Goal: Transaction & Acquisition: Purchase product/service

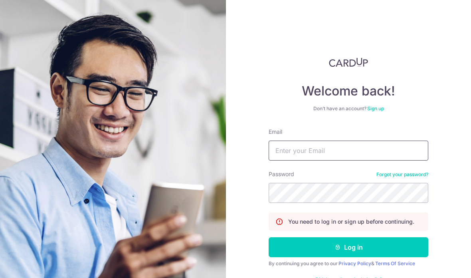
click at [397, 151] on input "Email" at bounding box center [349, 151] width 160 height 20
type input "eng98@hotmail.com"
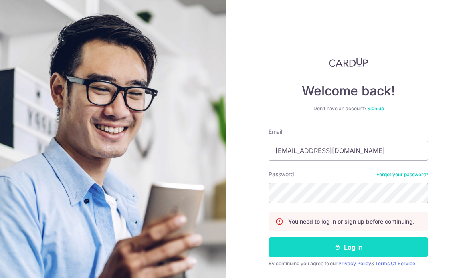
click at [419, 247] on button "Log in" at bounding box center [349, 247] width 160 height 20
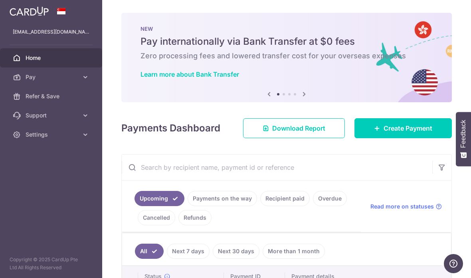
click at [300, 99] on icon at bounding box center [305, 94] width 10 height 10
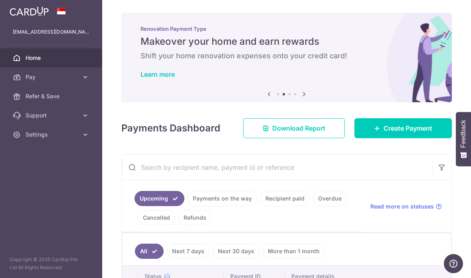
click at [254, 98] on img at bounding box center [286, 58] width 331 height 90
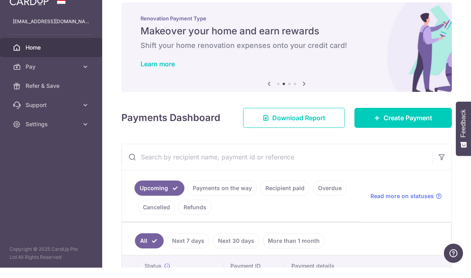
click at [300, 89] on icon at bounding box center [305, 94] width 10 height 10
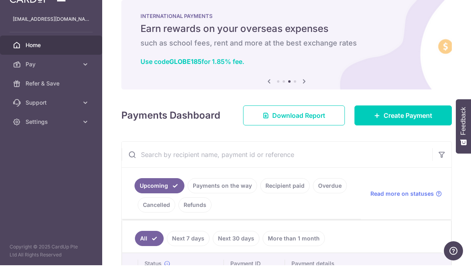
click at [300, 89] on icon at bounding box center [305, 94] width 10 height 10
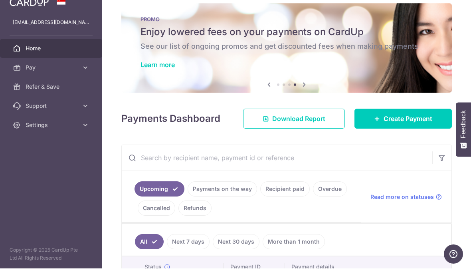
click at [269, 51] on h6 "See our list of ongoing promos and get discounted fees when making payments" at bounding box center [287, 56] width 292 height 10
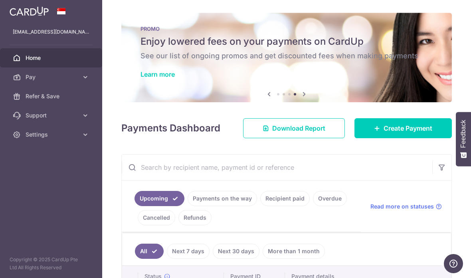
scroll to position [0, 0]
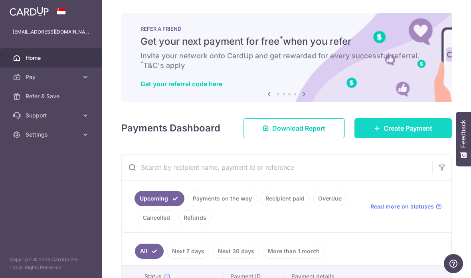
click at [402, 128] on span "Create Payment" at bounding box center [408, 128] width 49 height 10
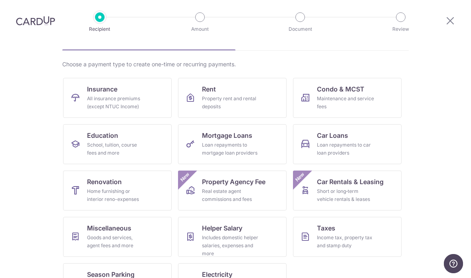
scroll to position [48, 0]
click at [128, 96] on div "All insurance premiums (except NTUC Income)" at bounding box center [116, 103] width 58 height 16
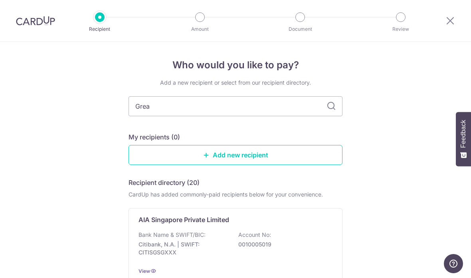
type input "Great"
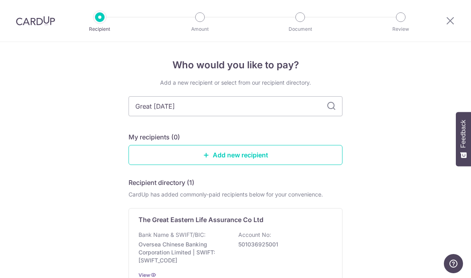
type input "Great eastern"
click at [333, 109] on icon at bounding box center [332, 106] width 10 height 10
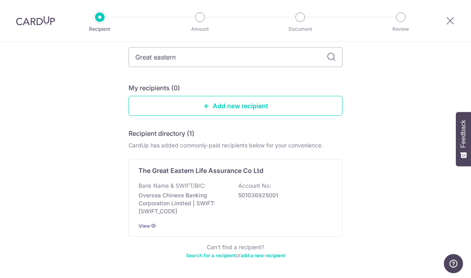
scroll to position [49, 0]
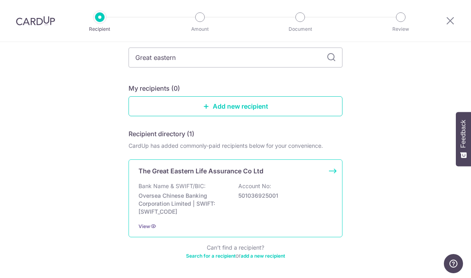
click at [327, 171] on div "The Great Eastern Life Assurance Co Ltd" at bounding box center [236, 171] width 194 height 10
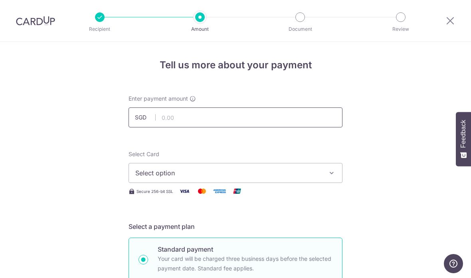
click at [222, 119] on input "text" at bounding box center [236, 117] width 214 height 20
type input "693.75"
click at [199, 174] on span "Select option" at bounding box center [228, 173] width 186 height 10
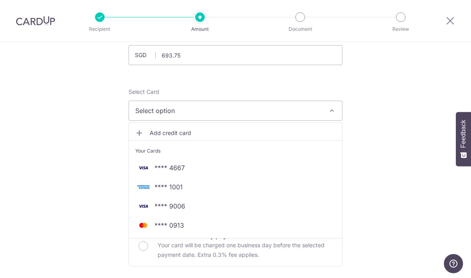
scroll to position [66, 0]
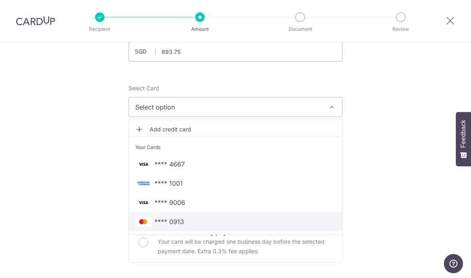
click at [195, 227] on span "**** 0913" at bounding box center [235, 222] width 201 height 10
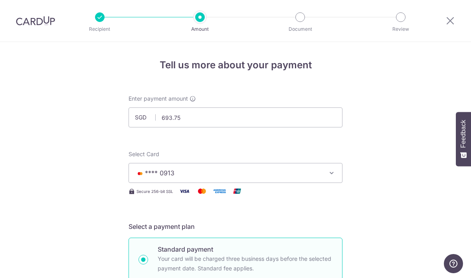
scroll to position [0, 0]
click at [450, 20] on icon at bounding box center [451, 21] width 10 height 10
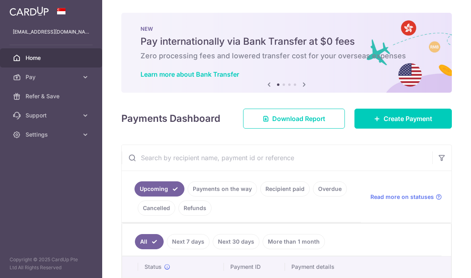
click at [300, 90] on icon at bounding box center [305, 85] width 10 height 10
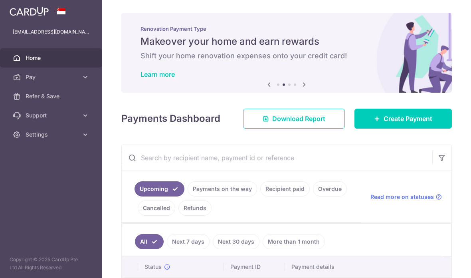
click at [300, 90] on link "Next" at bounding box center [305, 85] width 10 height 10
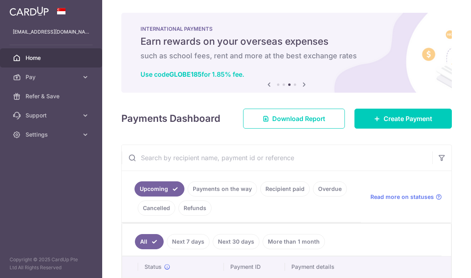
scroll to position [32, 0]
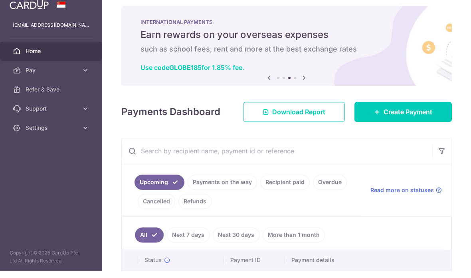
click at [300, 84] on icon at bounding box center [305, 85] width 10 height 10
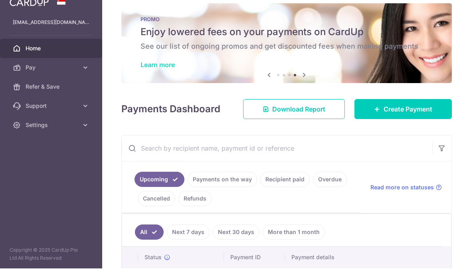
click at [141, 70] on link "Learn more" at bounding box center [158, 74] width 34 height 8
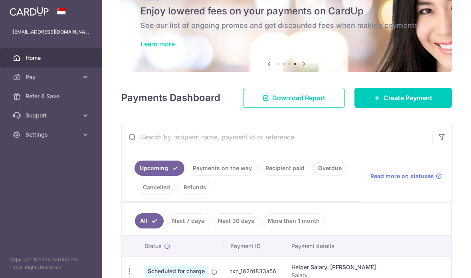
scroll to position [33, 0]
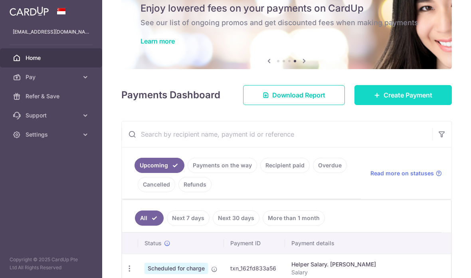
click at [393, 90] on span "Create Payment" at bounding box center [408, 95] width 49 height 10
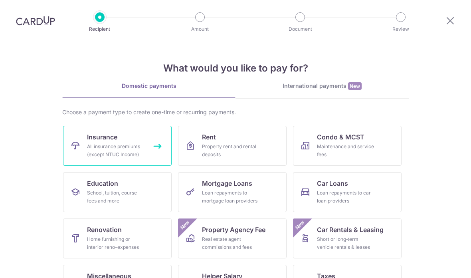
click at [119, 143] on div "All insurance premiums (except NTUC Income)" at bounding box center [116, 151] width 58 height 16
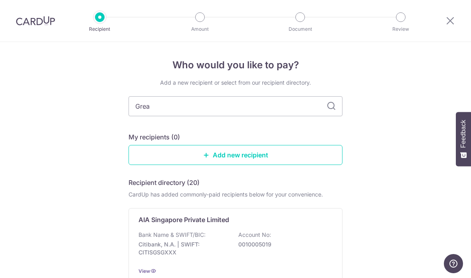
type input "Great"
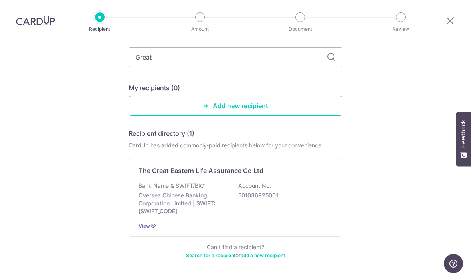
scroll to position [49, 0]
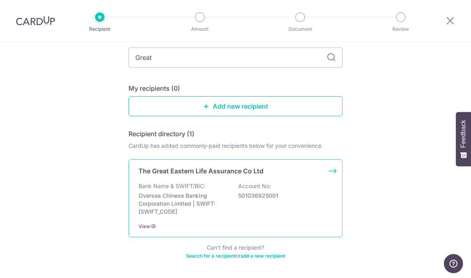
click at [333, 173] on div "The Great Eastern Life Assurance Co Ltd Bank Name & SWIFT/BIC: Oversea Chinese …" at bounding box center [236, 198] width 214 height 78
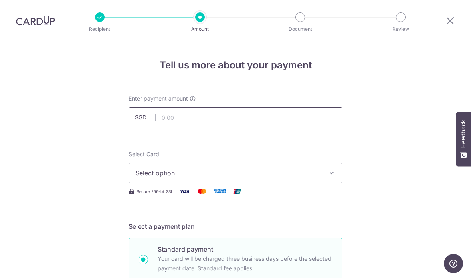
click at [245, 123] on input "text" at bounding box center [236, 117] width 214 height 20
type input "693.75"
click at [275, 178] on span "Select option" at bounding box center [228, 173] width 186 height 10
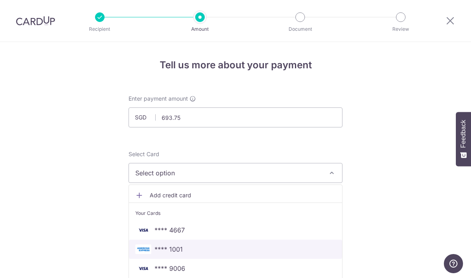
click at [193, 249] on span "**** 1001" at bounding box center [235, 250] width 201 height 10
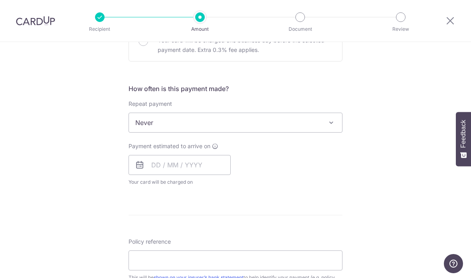
scroll to position [268, 0]
click at [151, 165] on input "text" at bounding box center [180, 165] width 102 height 20
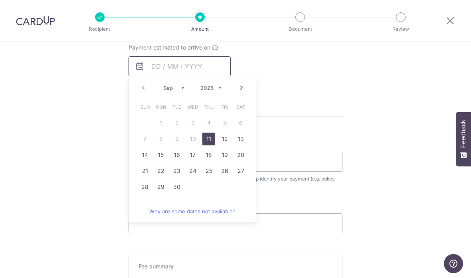
scroll to position [365, 0]
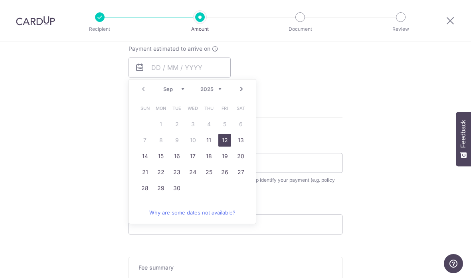
click at [223, 147] on link "12" at bounding box center [225, 140] width 13 height 13
type input "[DATE]"
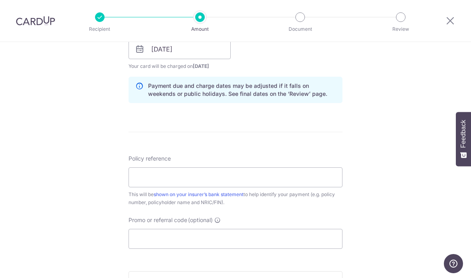
scroll to position [398, 0]
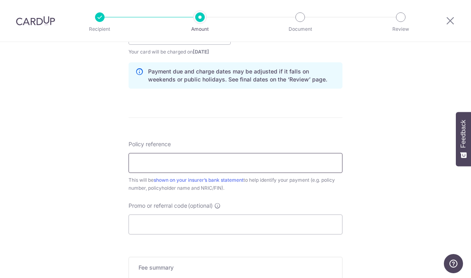
click at [186, 167] on input "Policy reference" at bounding box center [236, 163] width 214 height 20
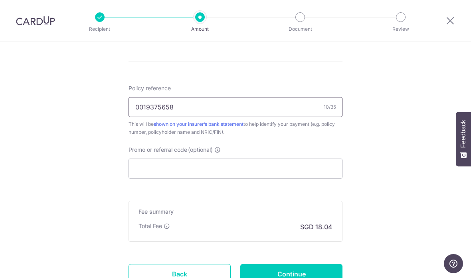
scroll to position [461, 0]
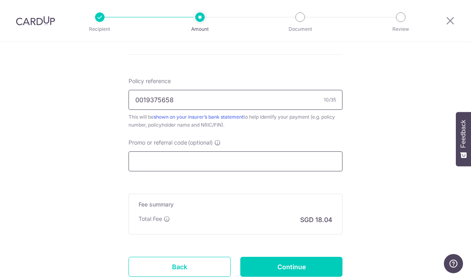
type input "0019375658"
click at [188, 167] on input "Promo or referral code (optional)" at bounding box center [236, 161] width 214 height 20
click at [172, 166] on input "Promo or referral code (optional)" at bounding box center [236, 161] width 214 height 20
paste input "25AMEX21"
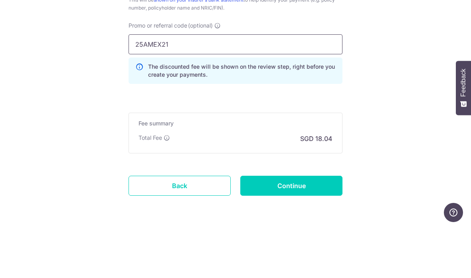
scroll to position [32, 0]
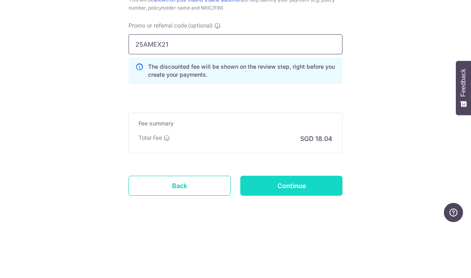
type input "25AMEX21"
click at [298, 227] on input "Continue" at bounding box center [292, 237] width 102 height 20
type input "Create Schedule"
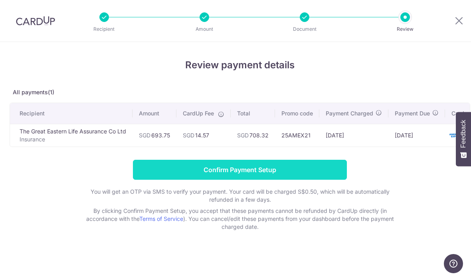
click at [253, 171] on input "Confirm Payment Setup" at bounding box center [240, 170] width 214 height 20
